Goal: Task Accomplishment & Management: Manage account settings

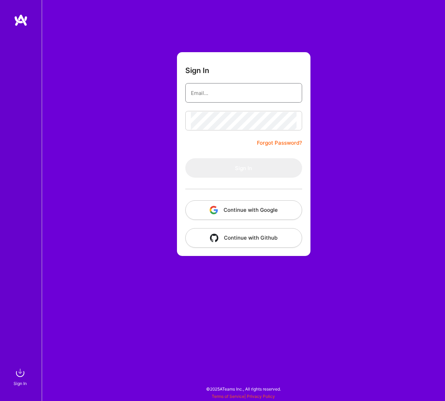
type input "[EMAIL_ADDRESS][DOMAIN_NAME]"
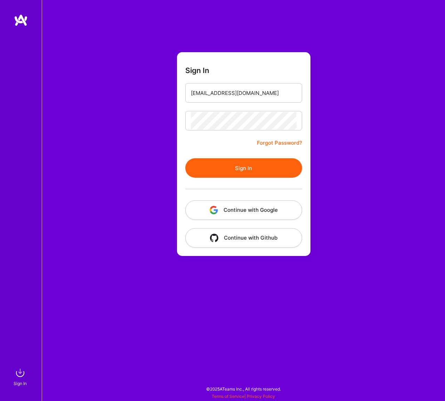
click at [236, 167] on button "Sign In" at bounding box center [243, 167] width 117 height 19
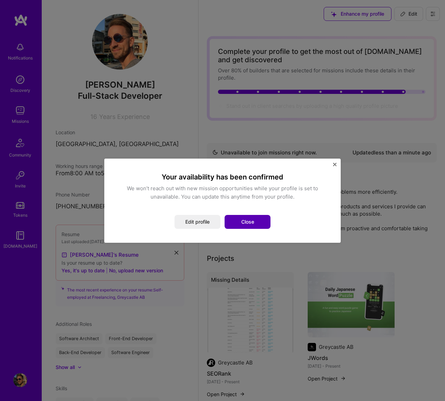
click at [247, 223] on button "Close" at bounding box center [247, 222] width 46 height 14
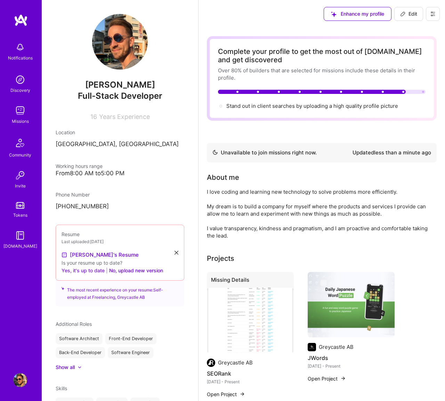
click at [85, 268] on button "Yes, it's up to date" at bounding box center [82, 270] width 43 height 8
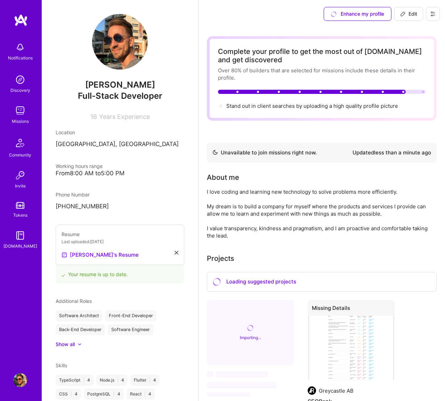
click at [18, 111] on img at bounding box center [20, 111] width 14 height 14
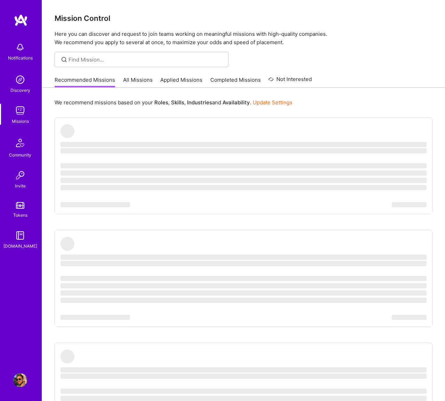
click at [140, 64] on div at bounding box center [142, 59] width 174 height 15
click at [142, 60] on input at bounding box center [145, 59] width 155 height 7
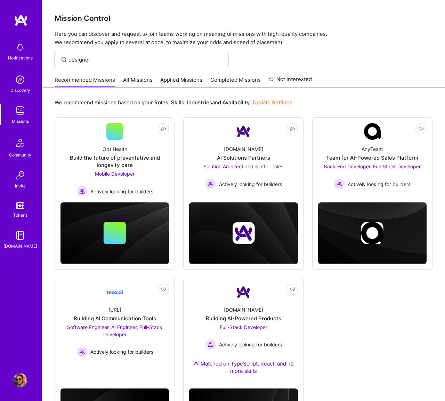
type input "designer"
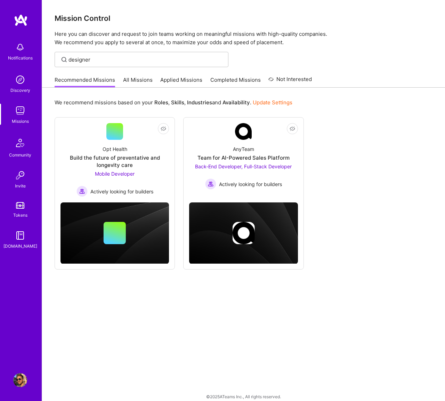
click at [125, 75] on div "Recommended Missions All Missions Applied Missions Completed Missions Not Inter…" at bounding box center [183, 79] width 257 height 15
click at [126, 82] on link "All Missions" at bounding box center [138, 81] width 30 height 11
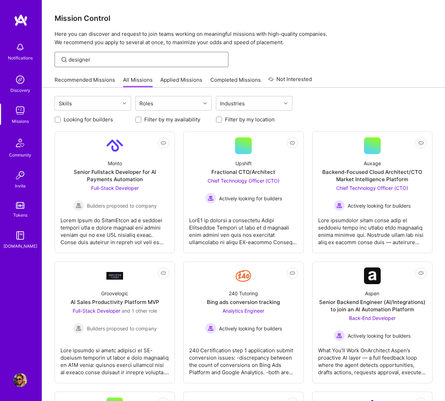
click at [127, 58] on input "designer" at bounding box center [145, 59] width 155 height 7
click at [105, 101] on div "Skills" at bounding box center [87, 103] width 65 height 14
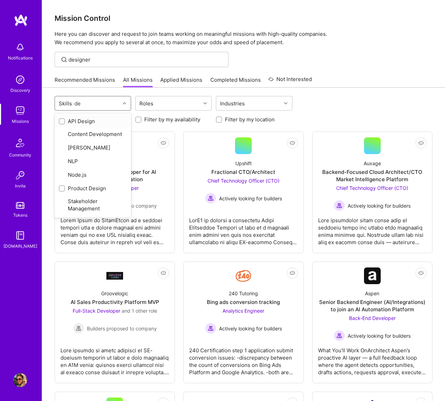
type input "des"
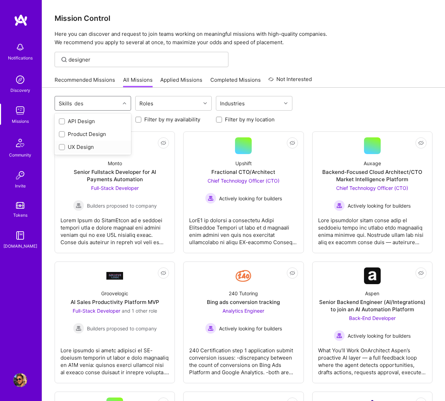
click at [89, 148] on div "UX Design" at bounding box center [93, 146] width 68 height 7
checkbox input "true"
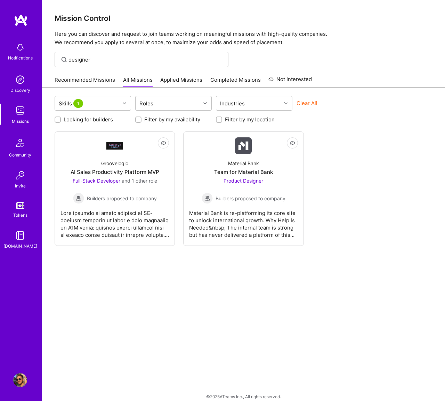
click at [387, 99] on div "Skills 1 Roles Industries Clear All" at bounding box center [244, 104] width 378 height 16
click at [115, 169] on div "AI Sales Productivity Platform MVP" at bounding box center [115, 171] width 89 height 7
click at [256, 180] on span "Product Designer" at bounding box center [243, 181] width 40 height 6
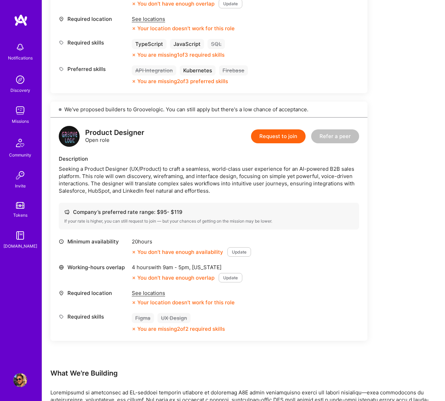
scroll to position [336, 0]
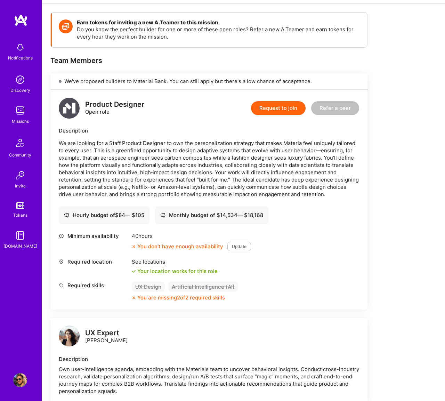
scroll to position [100, 0]
